Goal: Use online tool/utility: Utilize a website feature to perform a specific function

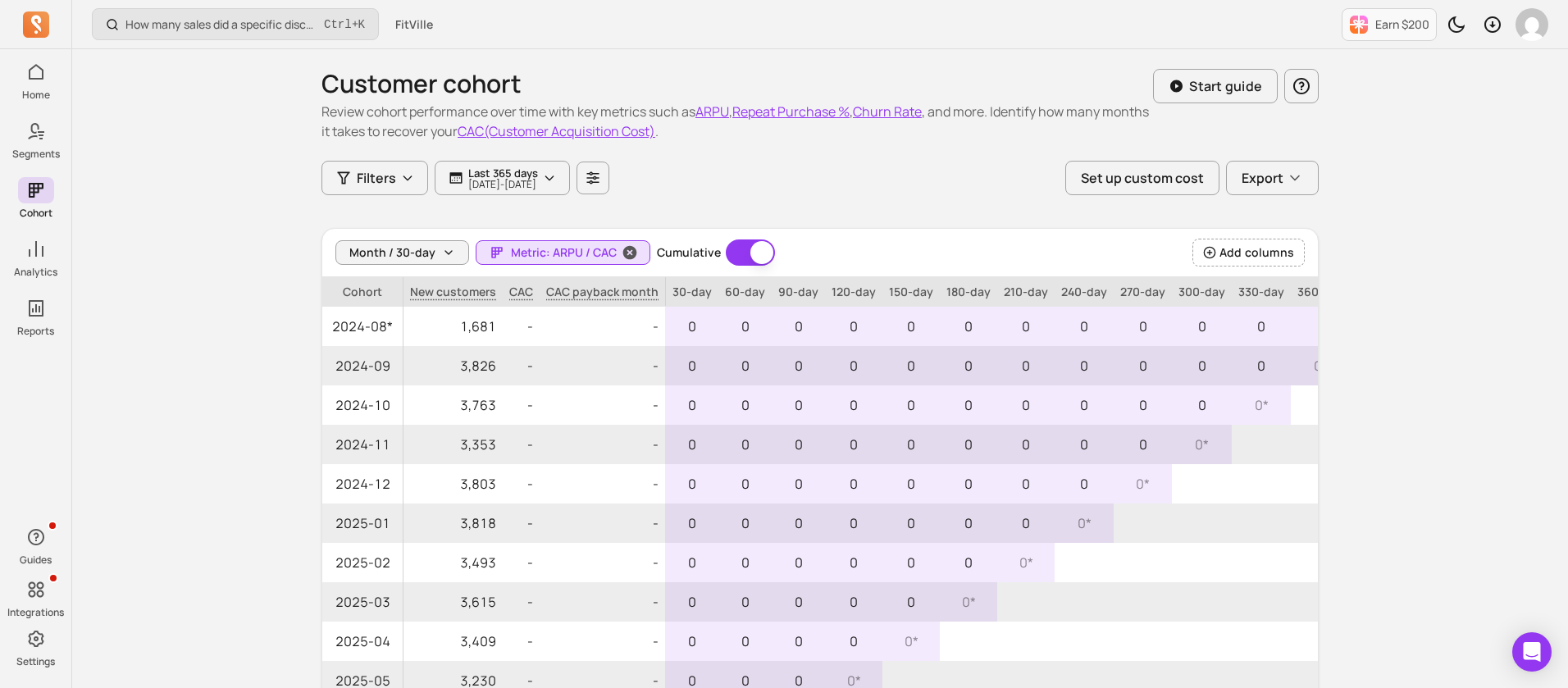
click at [582, 242] on button "Metric: ARPU / CAC" at bounding box center [563, 251] width 175 height 24
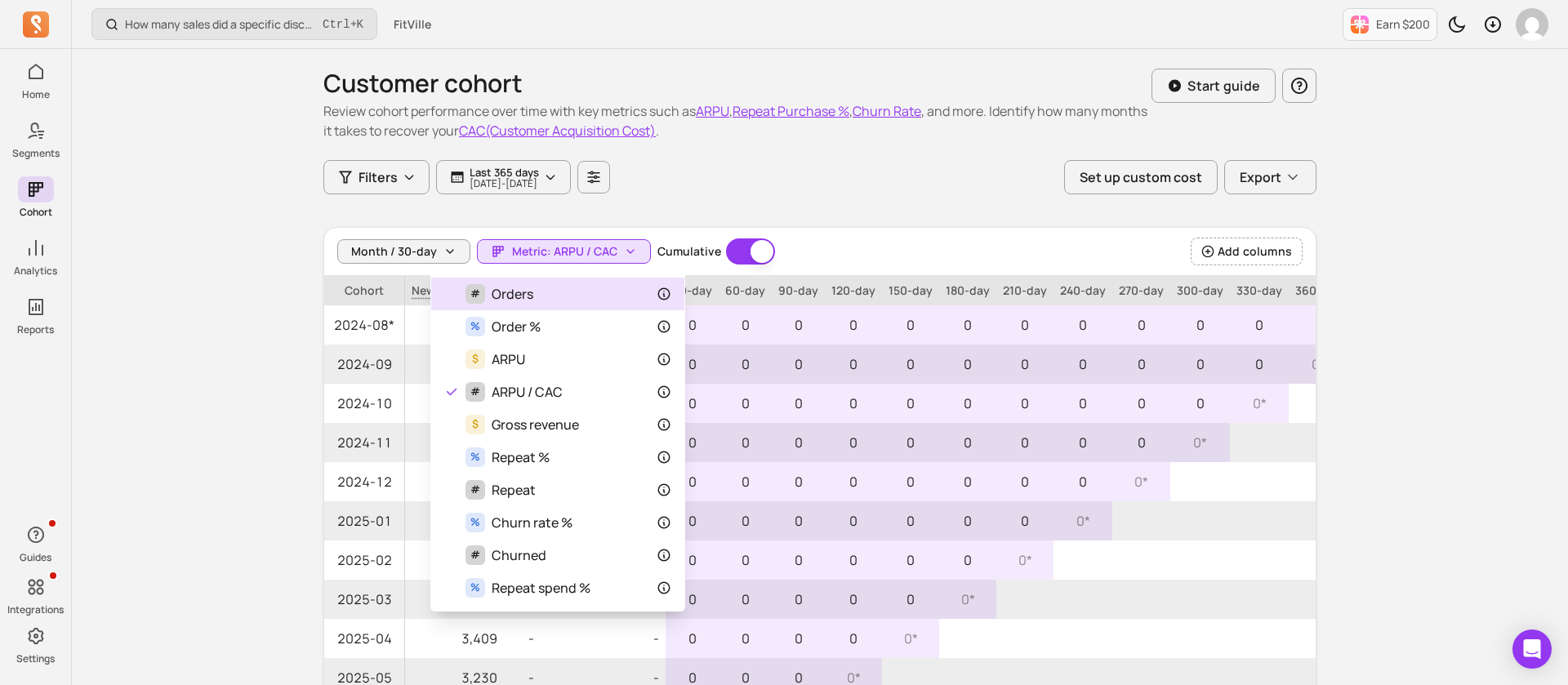
click at [565, 286] on div "# Orders" at bounding box center [557, 294] width 227 height 19
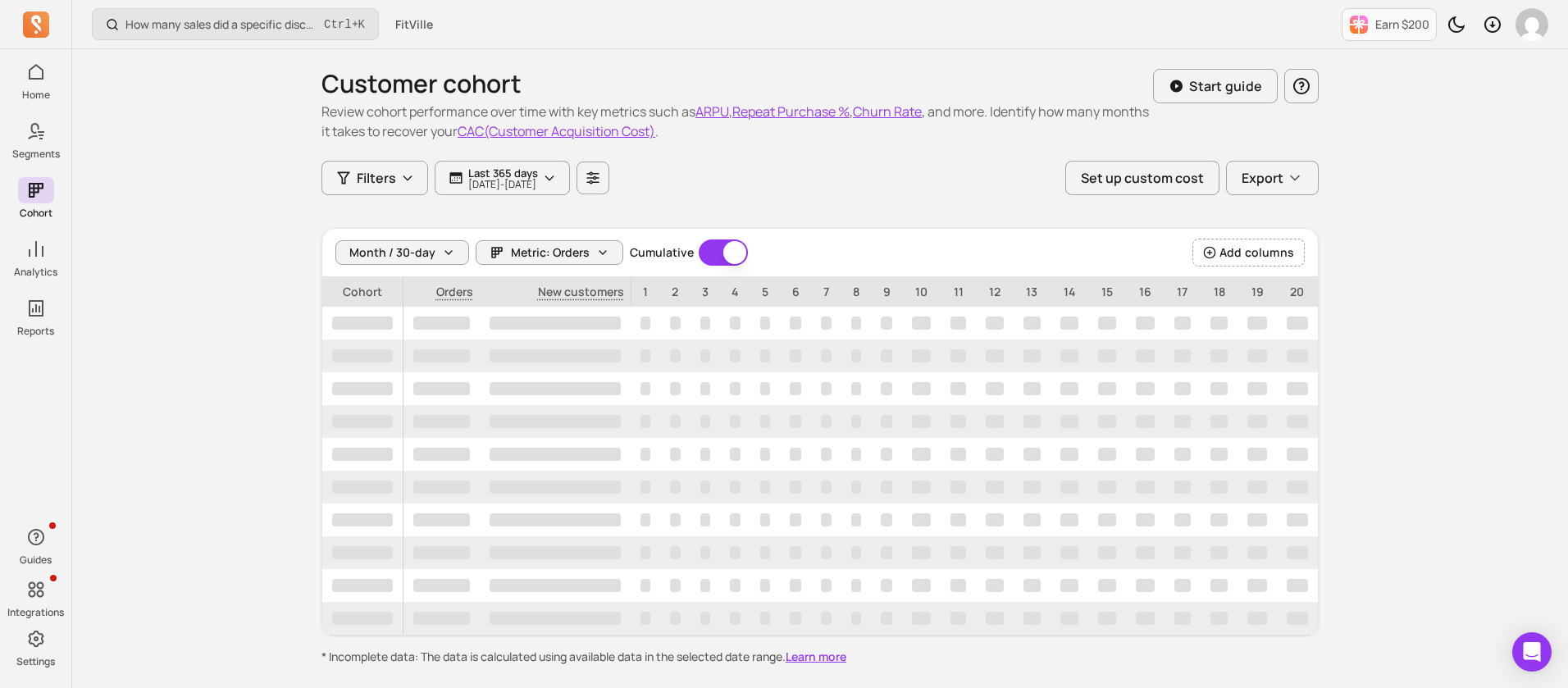
click at [841, 220] on div "Customer cohort Review cohort performance over time with key metrics such as AR…" at bounding box center [819, 357] width 997 height 615
click at [602, 249] on icon "button" at bounding box center [603, 252] width 14 height 14
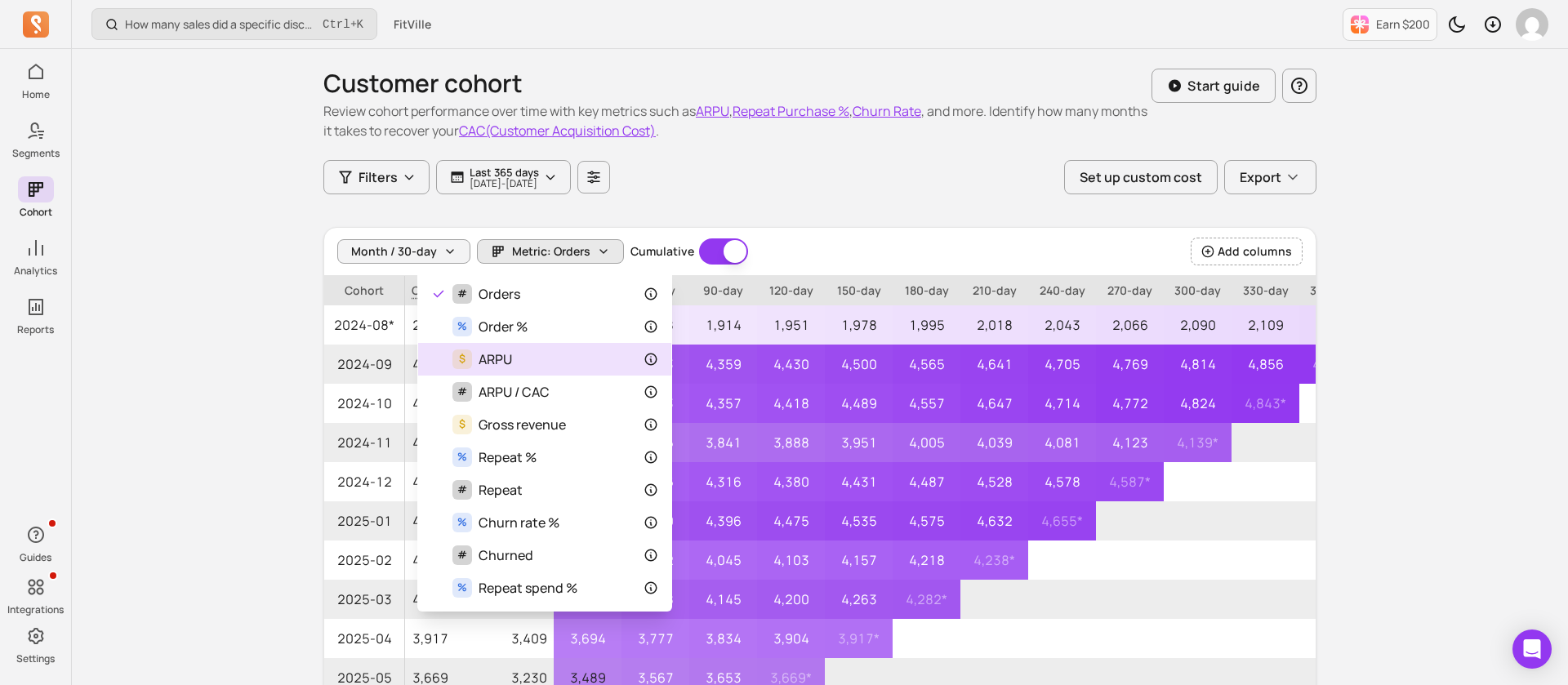
click at [575, 359] on div "$ ARPU" at bounding box center [544, 358] width 227 height 19
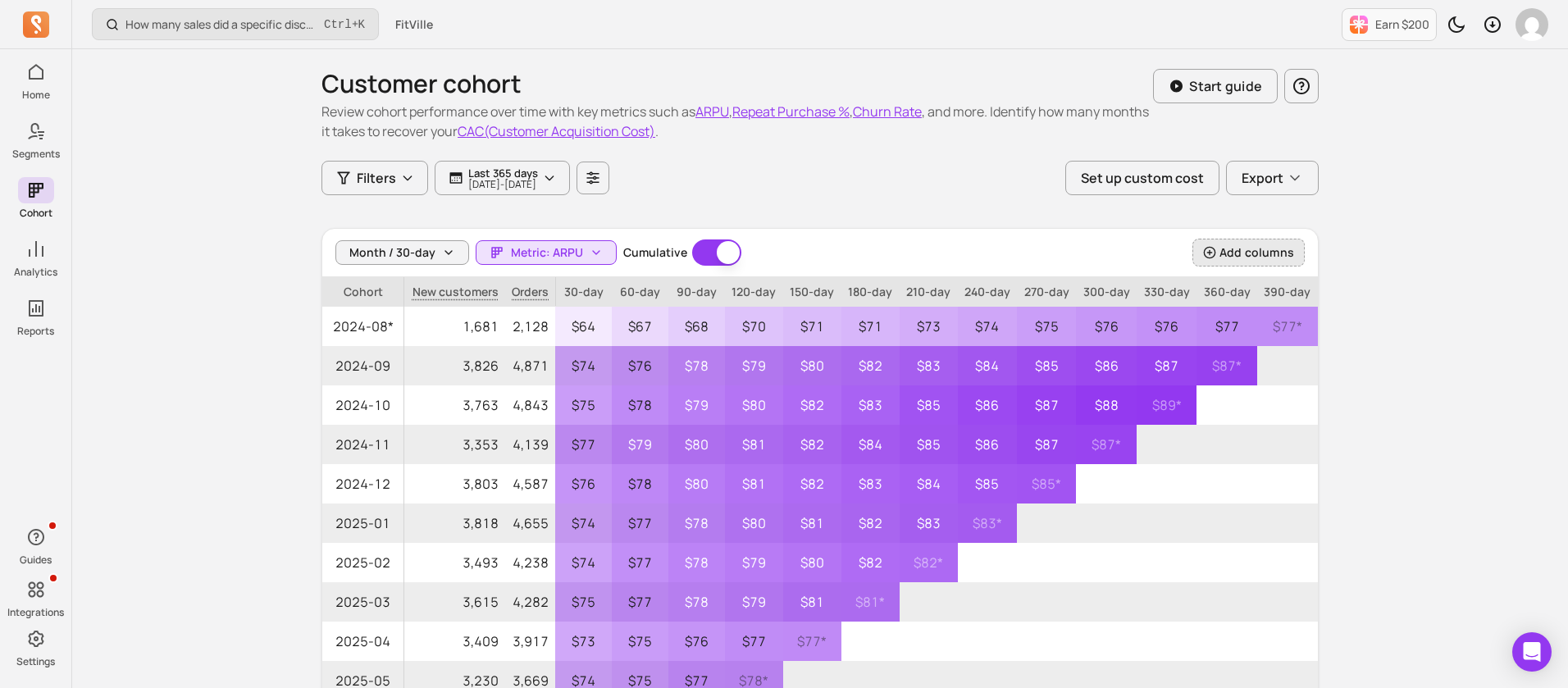
click at [1262, 245] on span "Add columns" at bounding box center [1256, 252] width 75 height 16
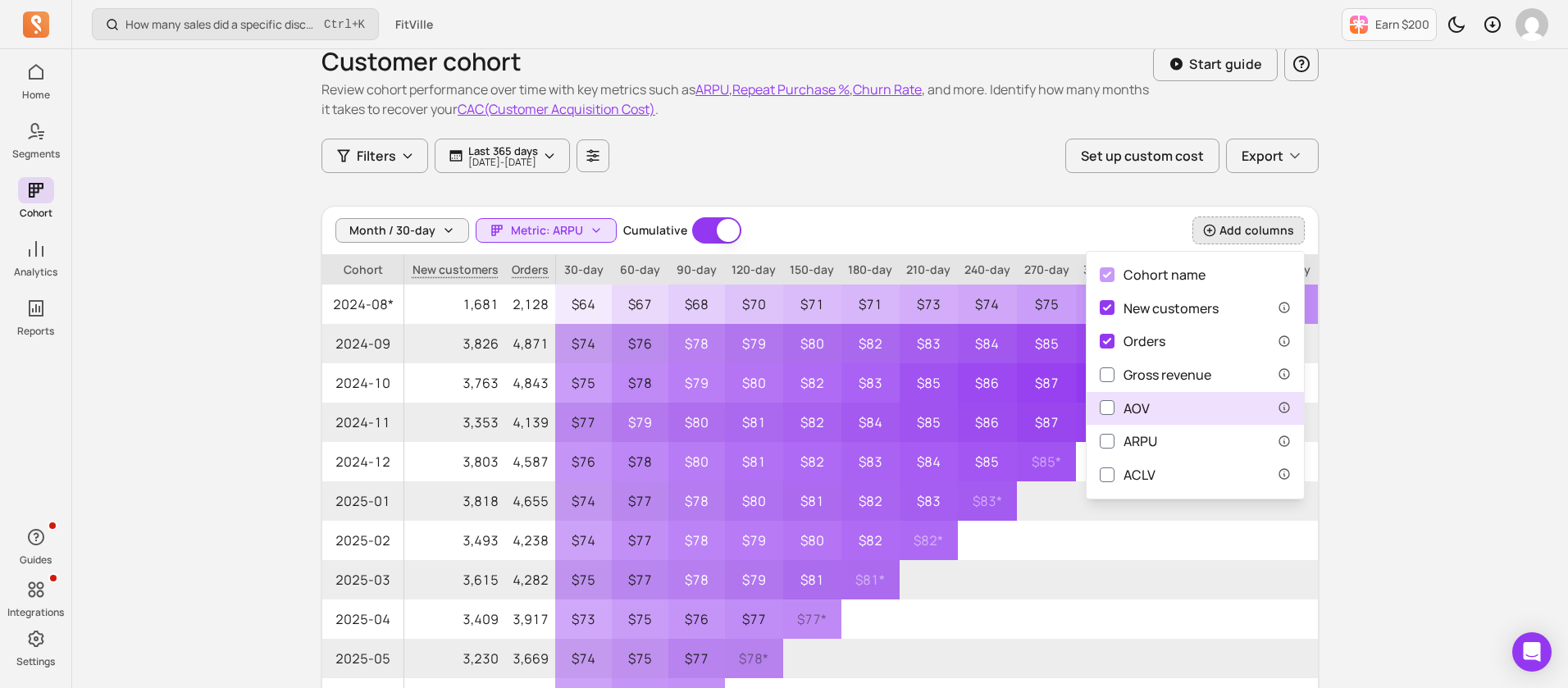
scroll to position [27, 0]
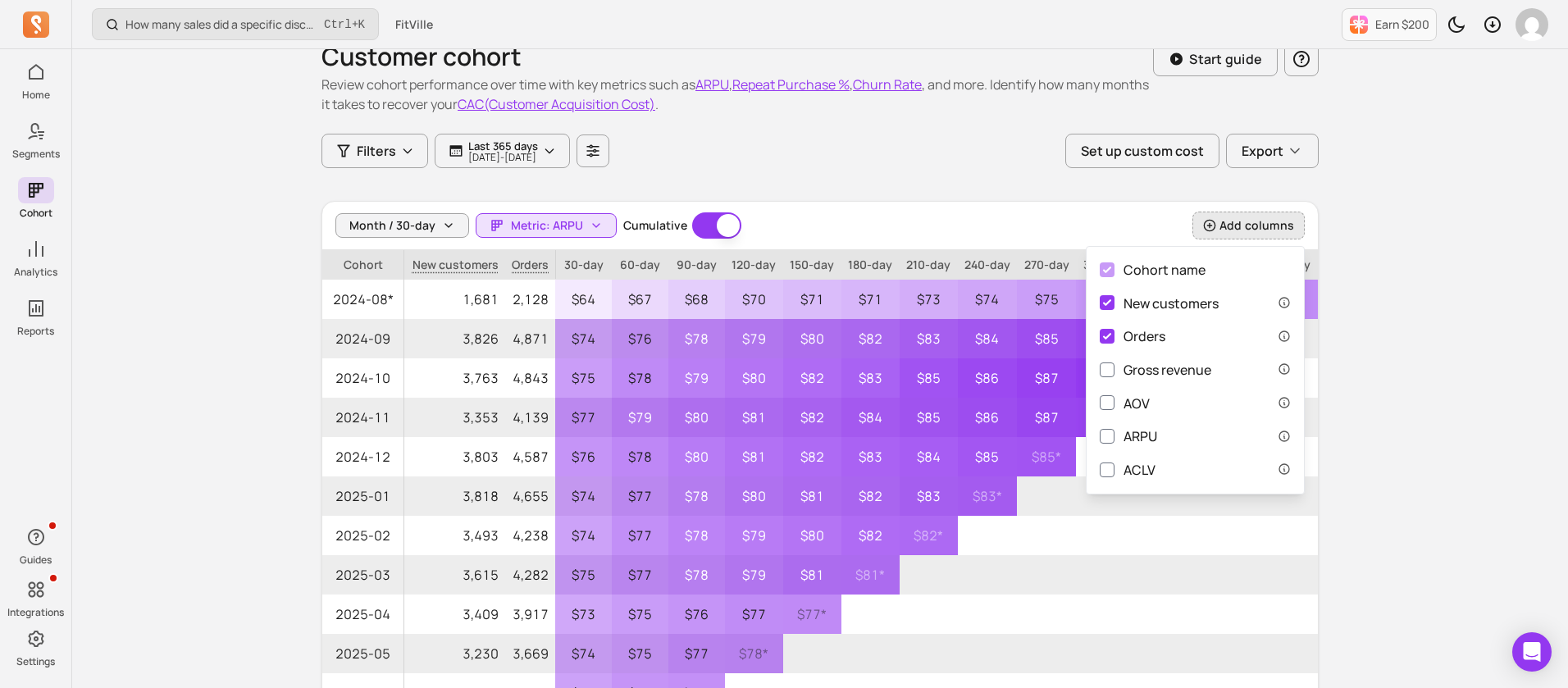
click at [1413, 336] on div "How many sales did a specific discount code generate? Ctrl + K FitVille Earn $2…" at bounding box center [819, 441] width 1495 height 936
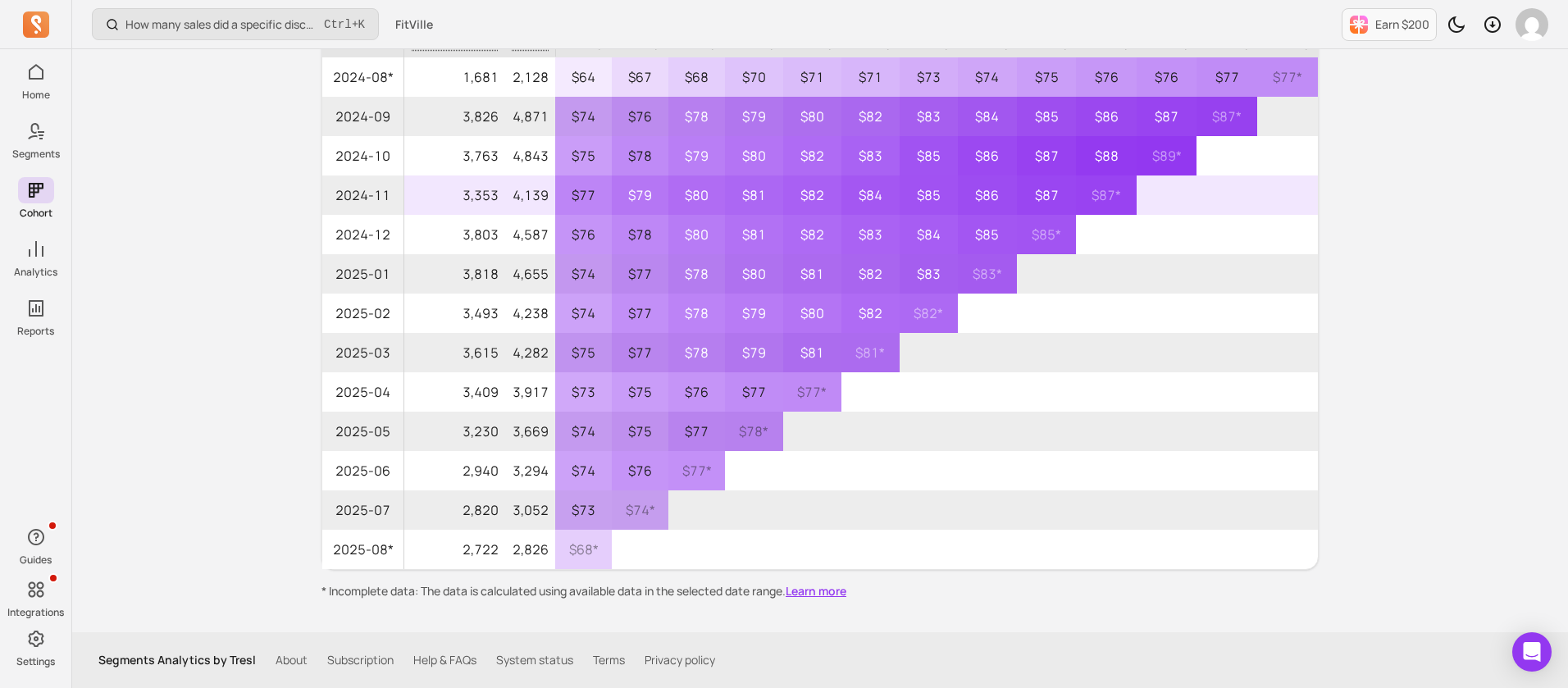
scroll to position [0, 0]
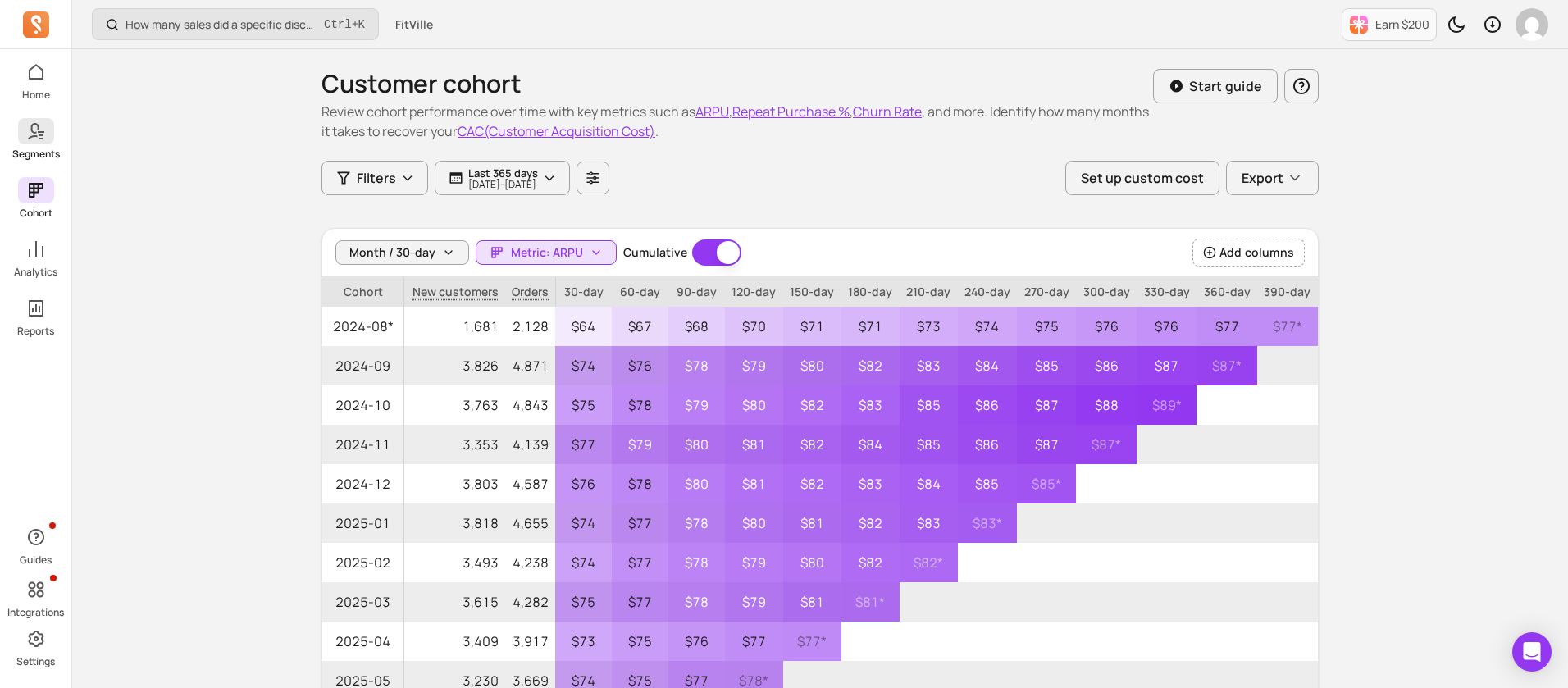
click at [35, 135] on icon at bounding box center [33, 131] width 12 height 16
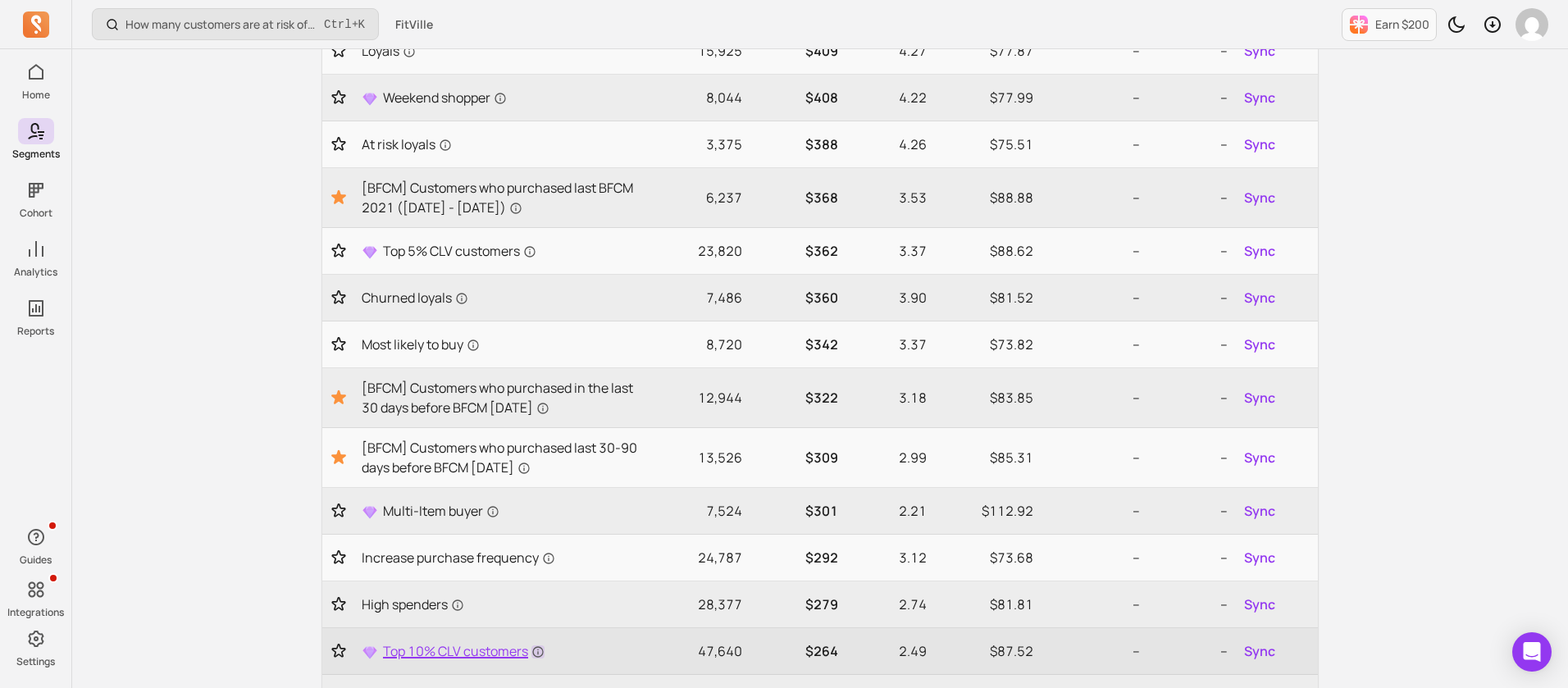
scroll to position [59, 0]
